Goal: Task Accomplishment & Management: Use online tool/utility

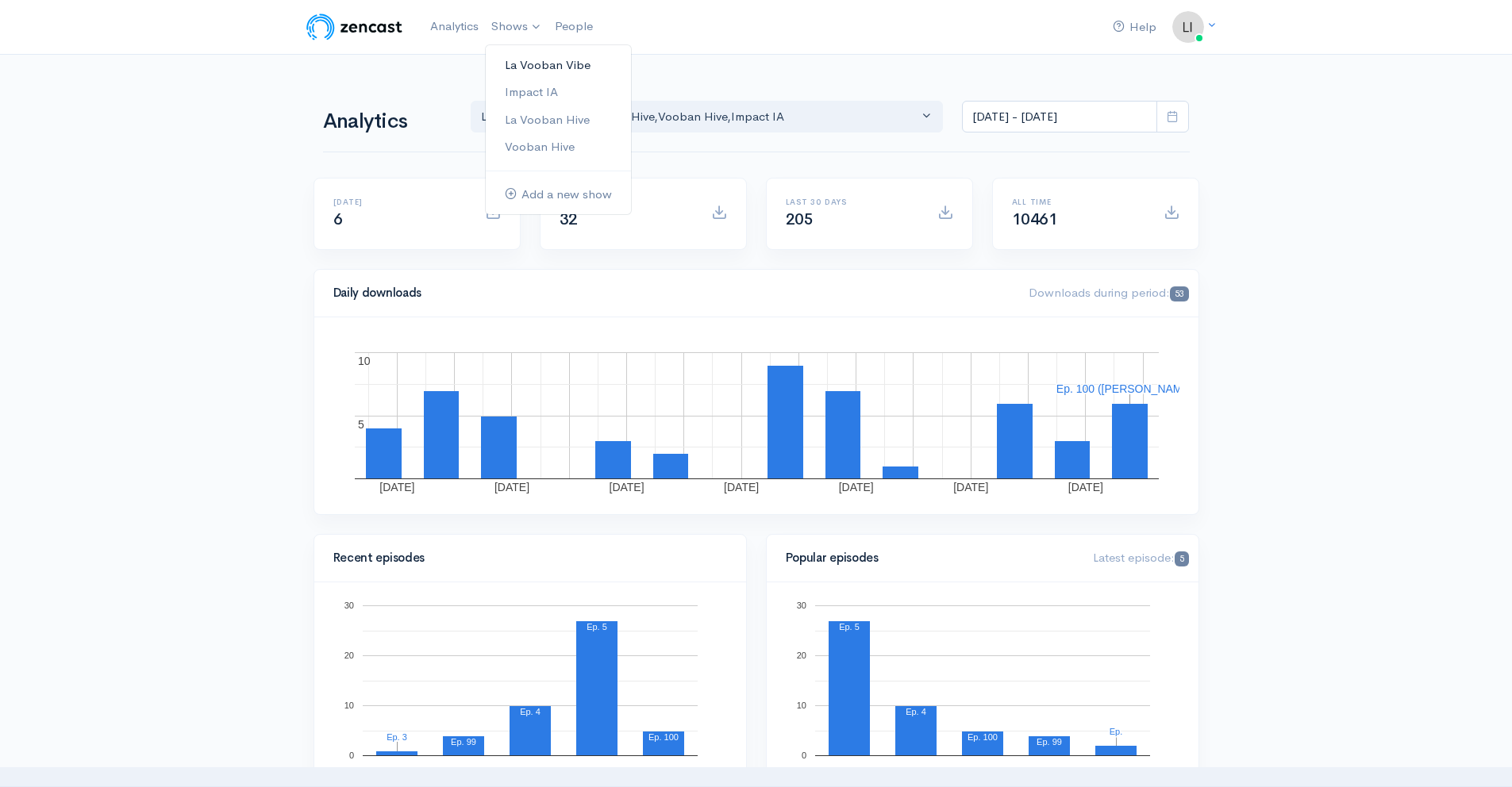
click at [527, 63] on link "La Vooban Vibe" at bounding box center [558, 66] width 145 height 28
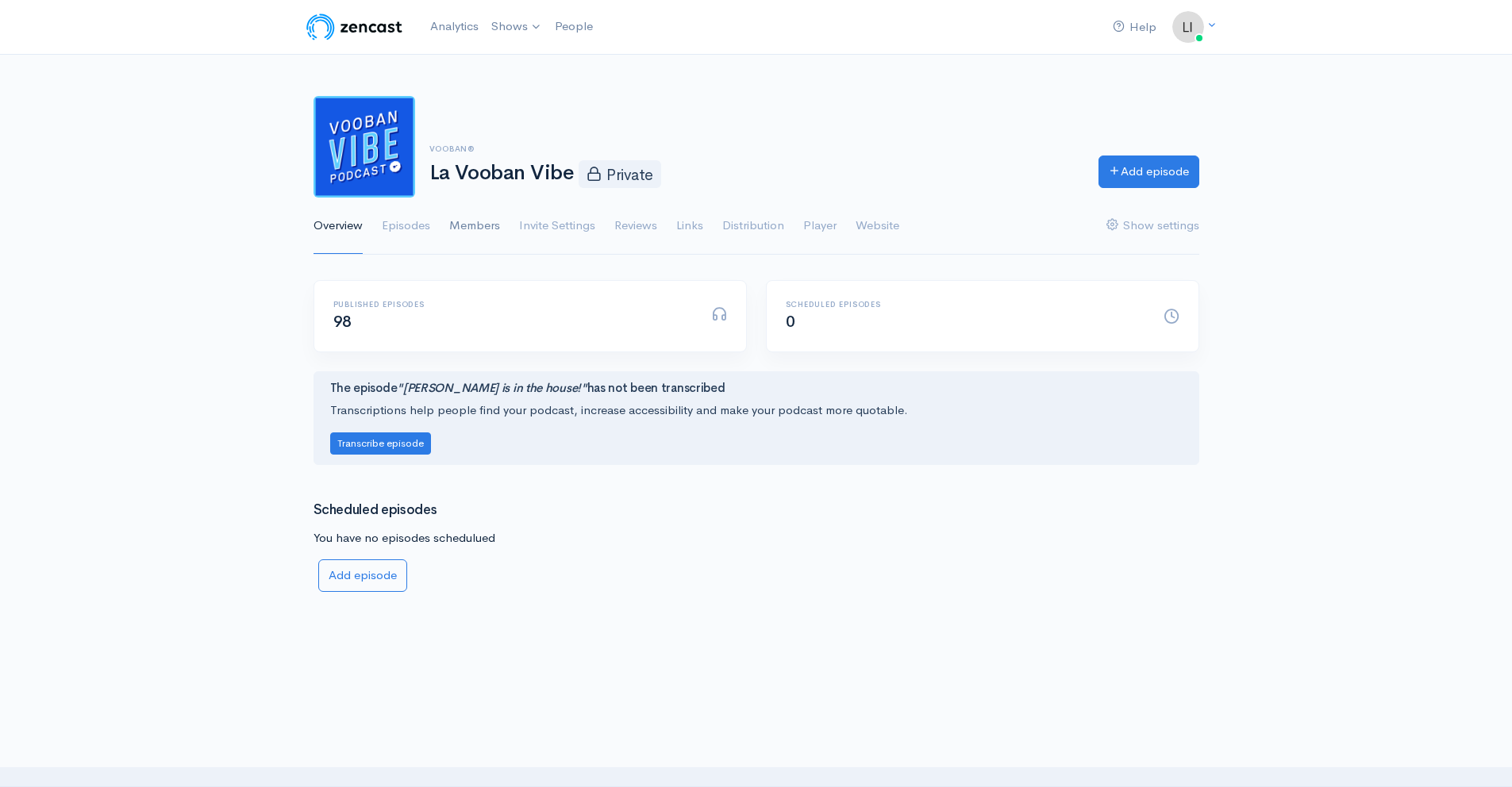
click at [479, 225] on link "Members" at bounding box center [474, 226] width 51 height 57
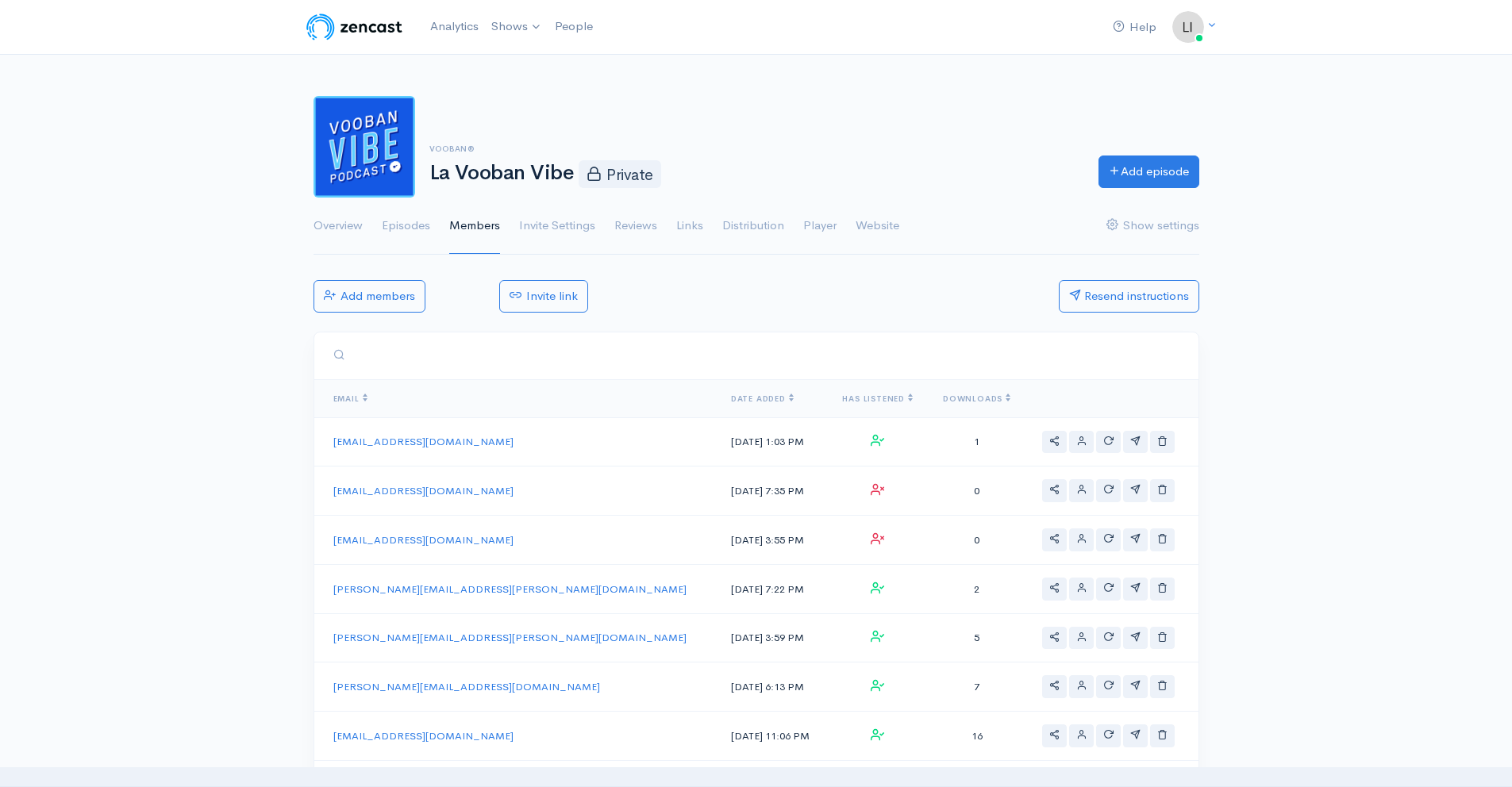
click at [478, 351] on input "search" at bounding box center [766, 355] width 824 height 32
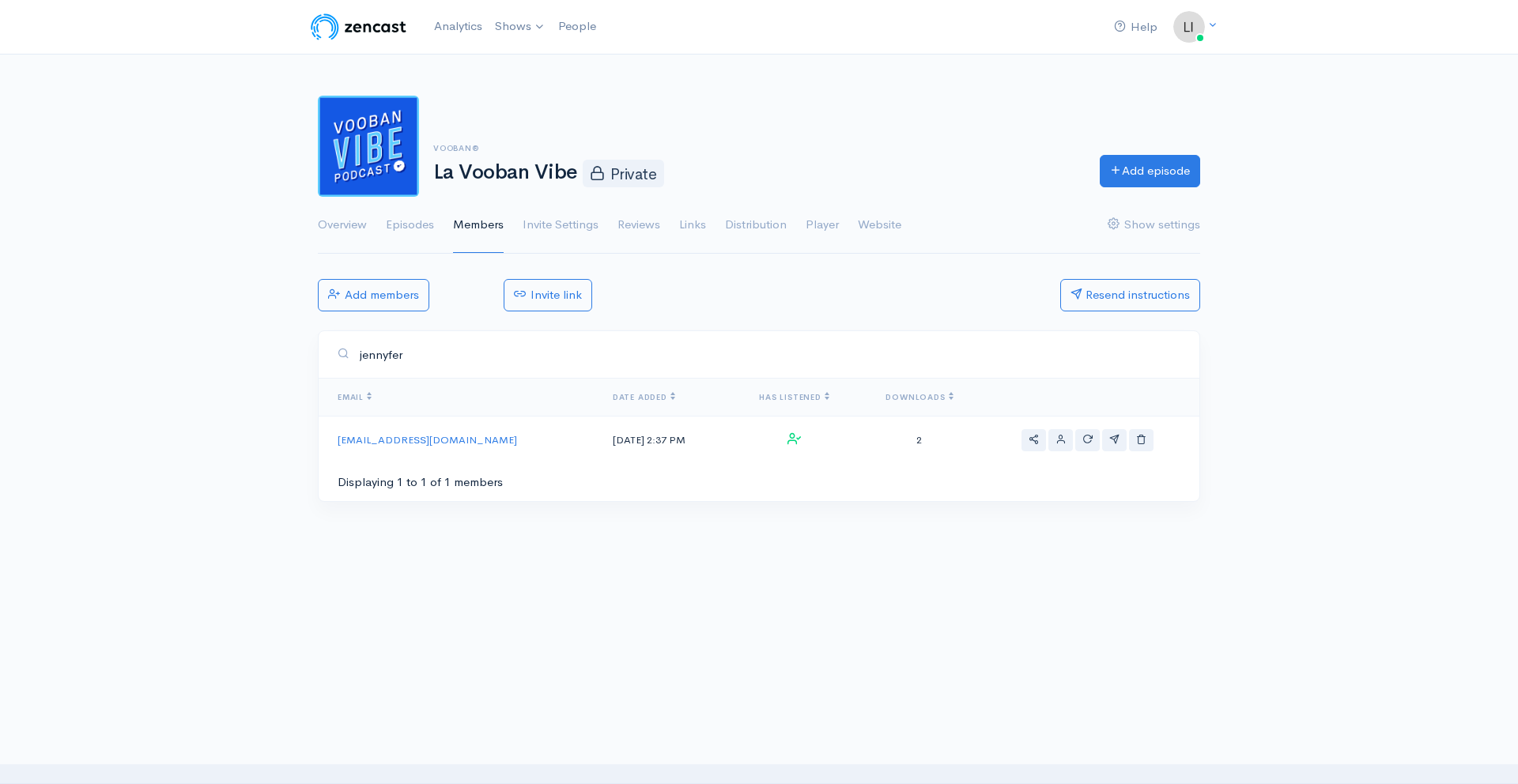
type input "jennyfer"
